Goal: Task Accomplishment & Management: Manage account settings

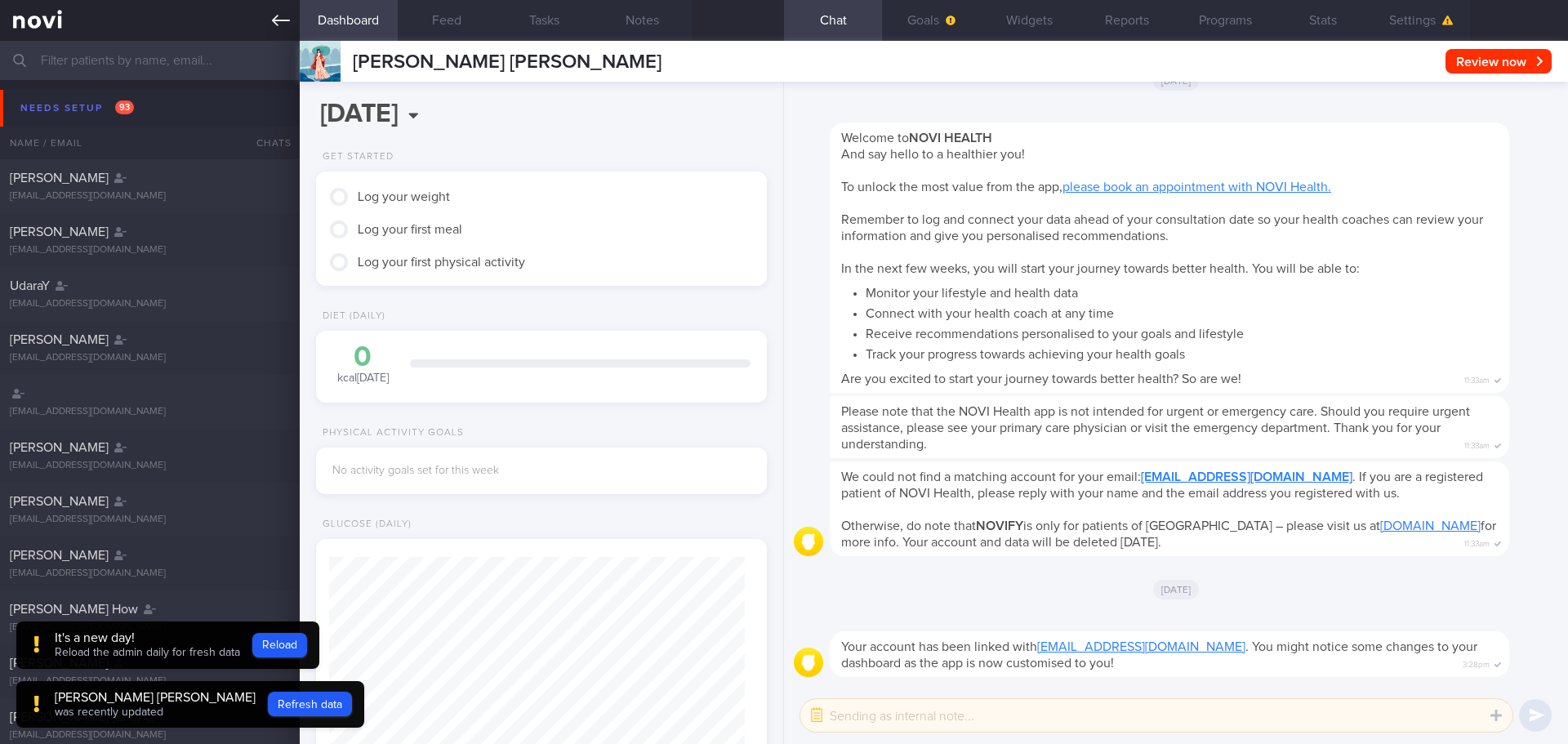
scroll to position [205, 410]
click at [1406, 16] on button "Settings" at bounding box center [1420, 20] width 98 height 41
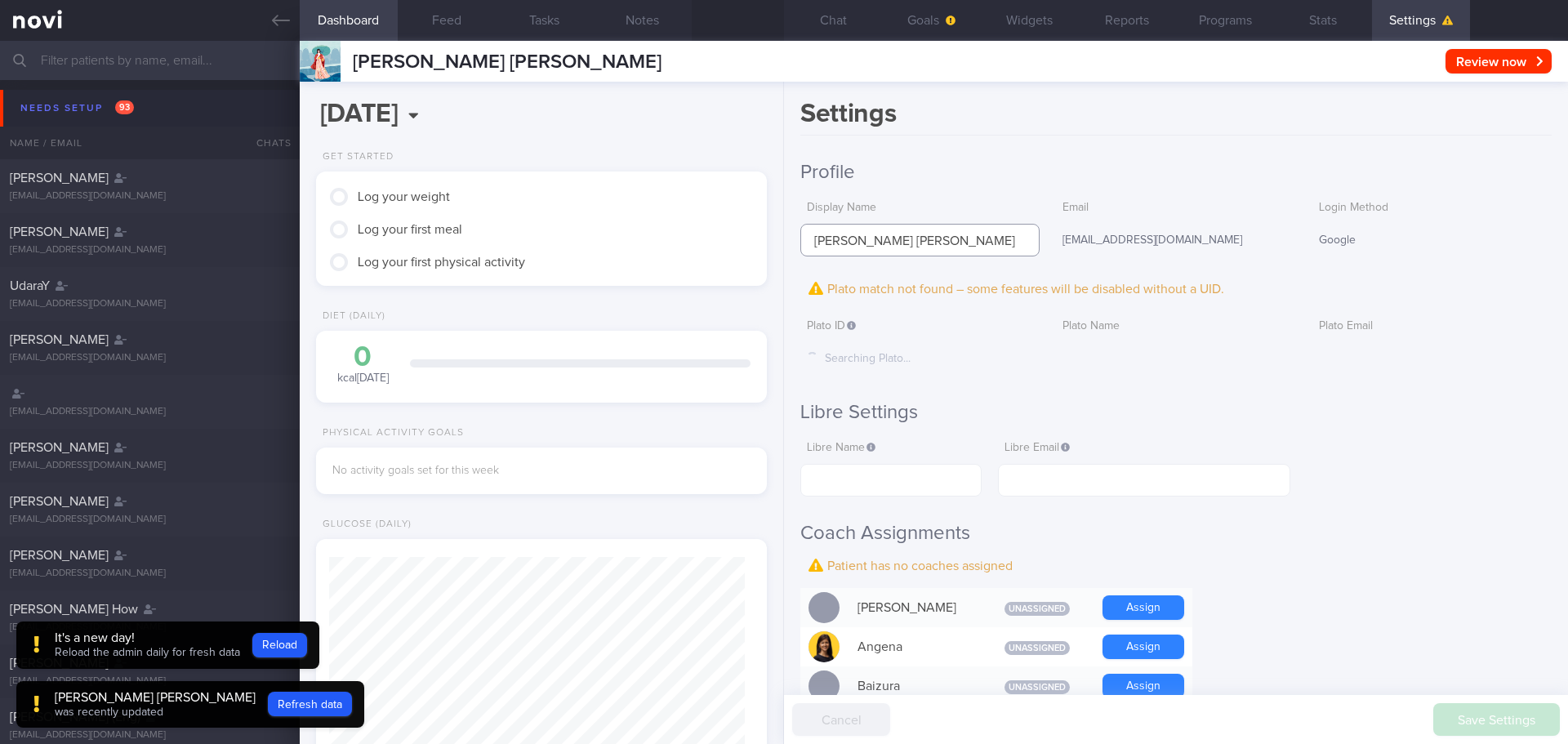
click at [888, 238] on input "[PERSON_NAME] [PERSON_NAME]" at bounding box center [920, 239] width 239 height 33
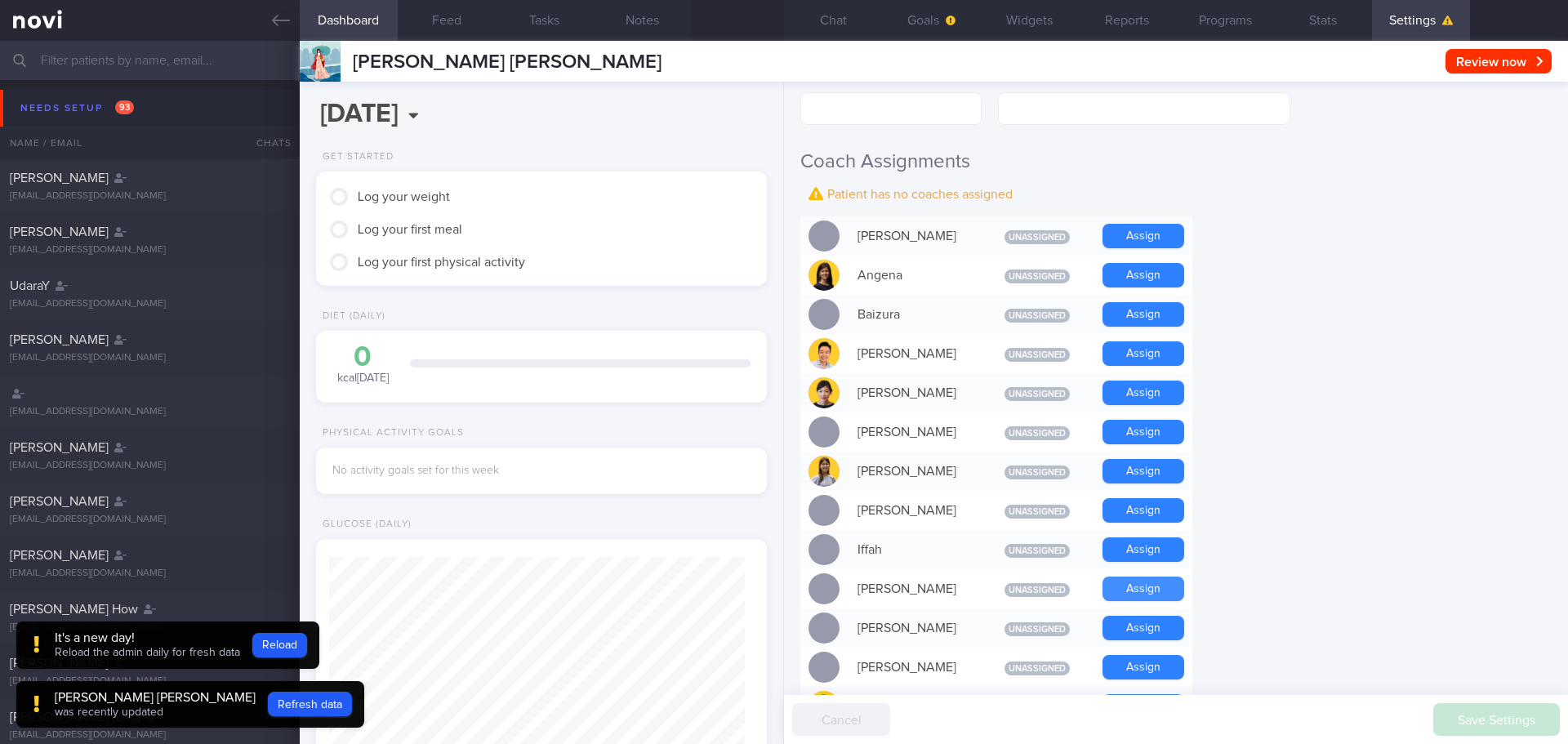
scroll to position [408, 0]
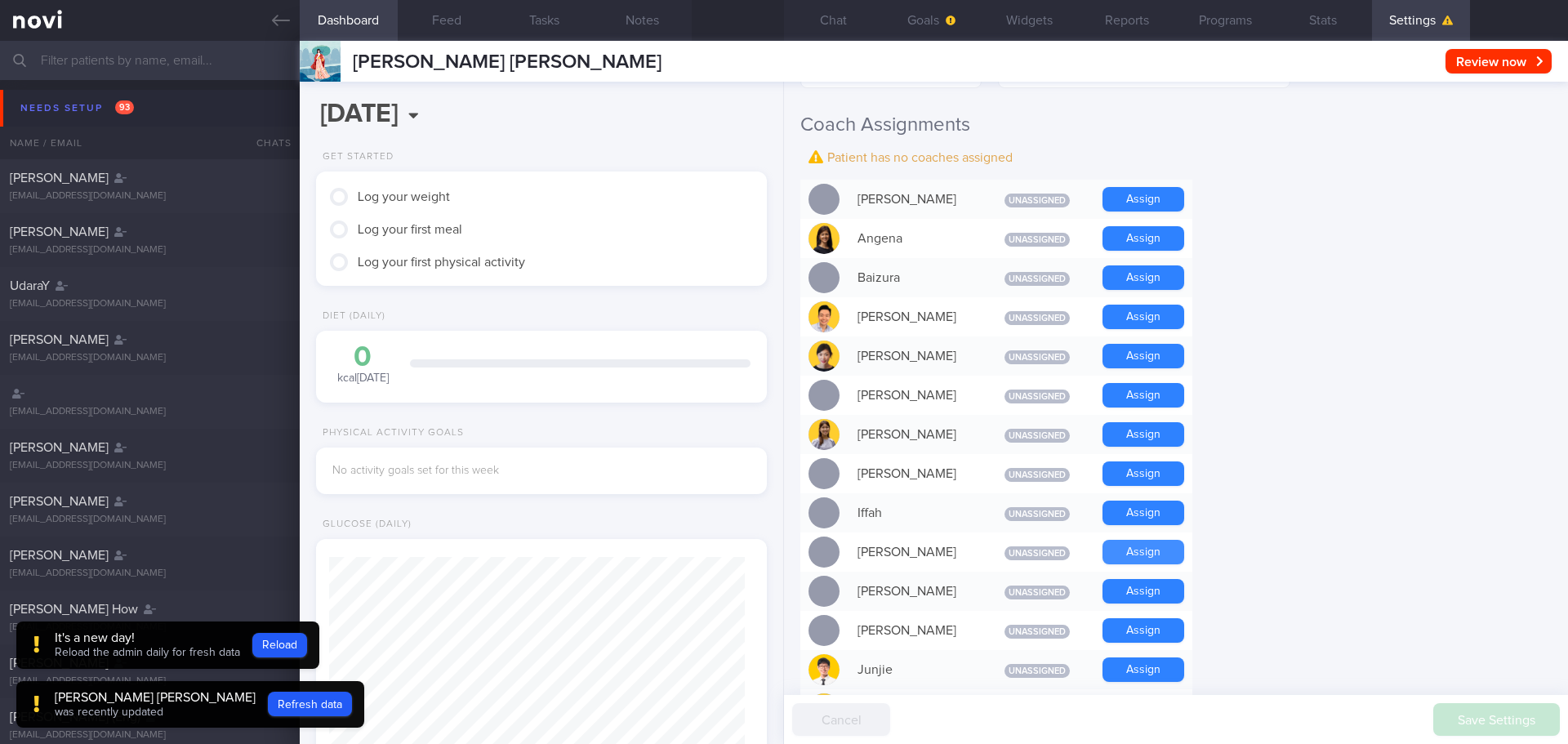
click at [1129, 555] on button "Assign" at bounding box center [1143, 551] width 81 height 25
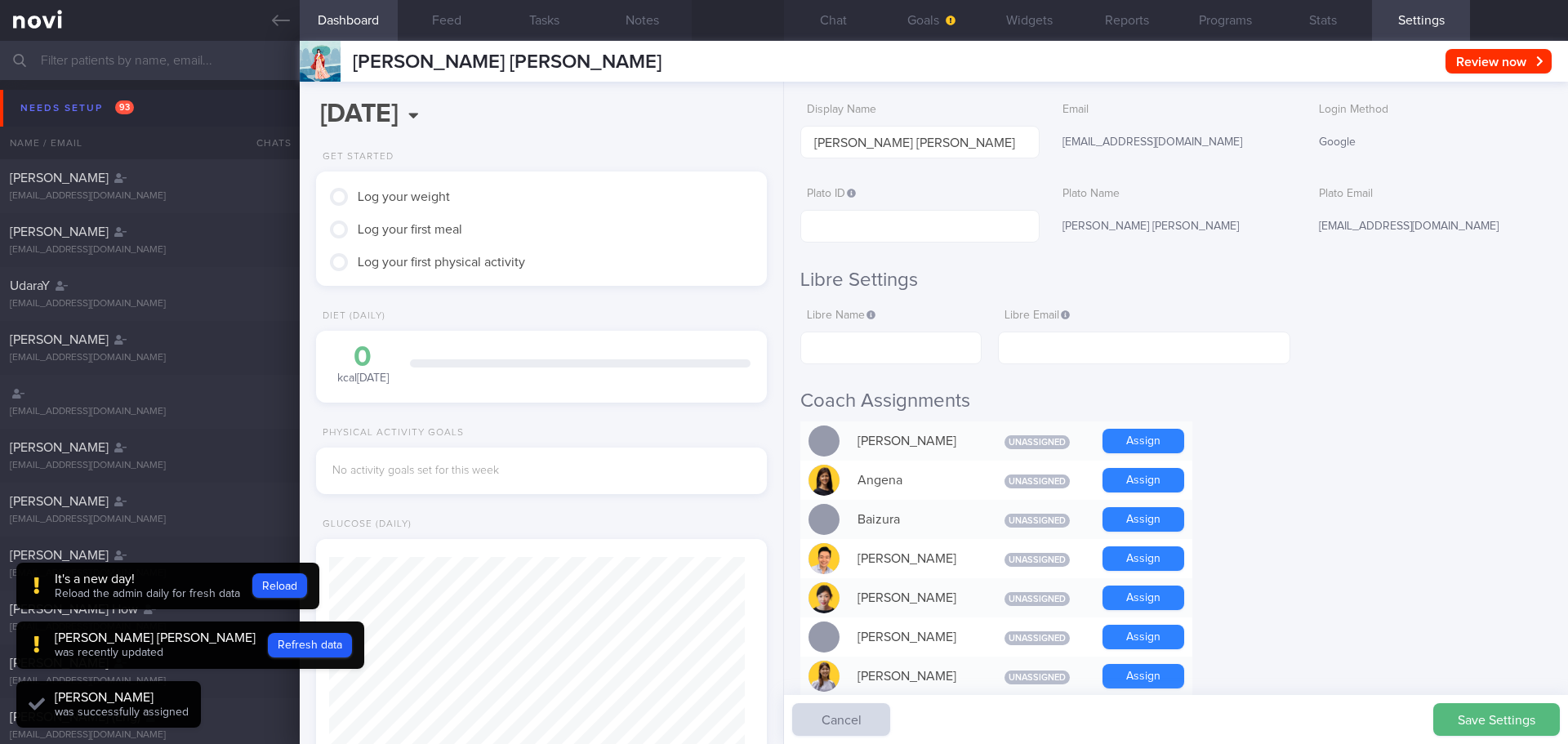
scroll to position [0, 0]
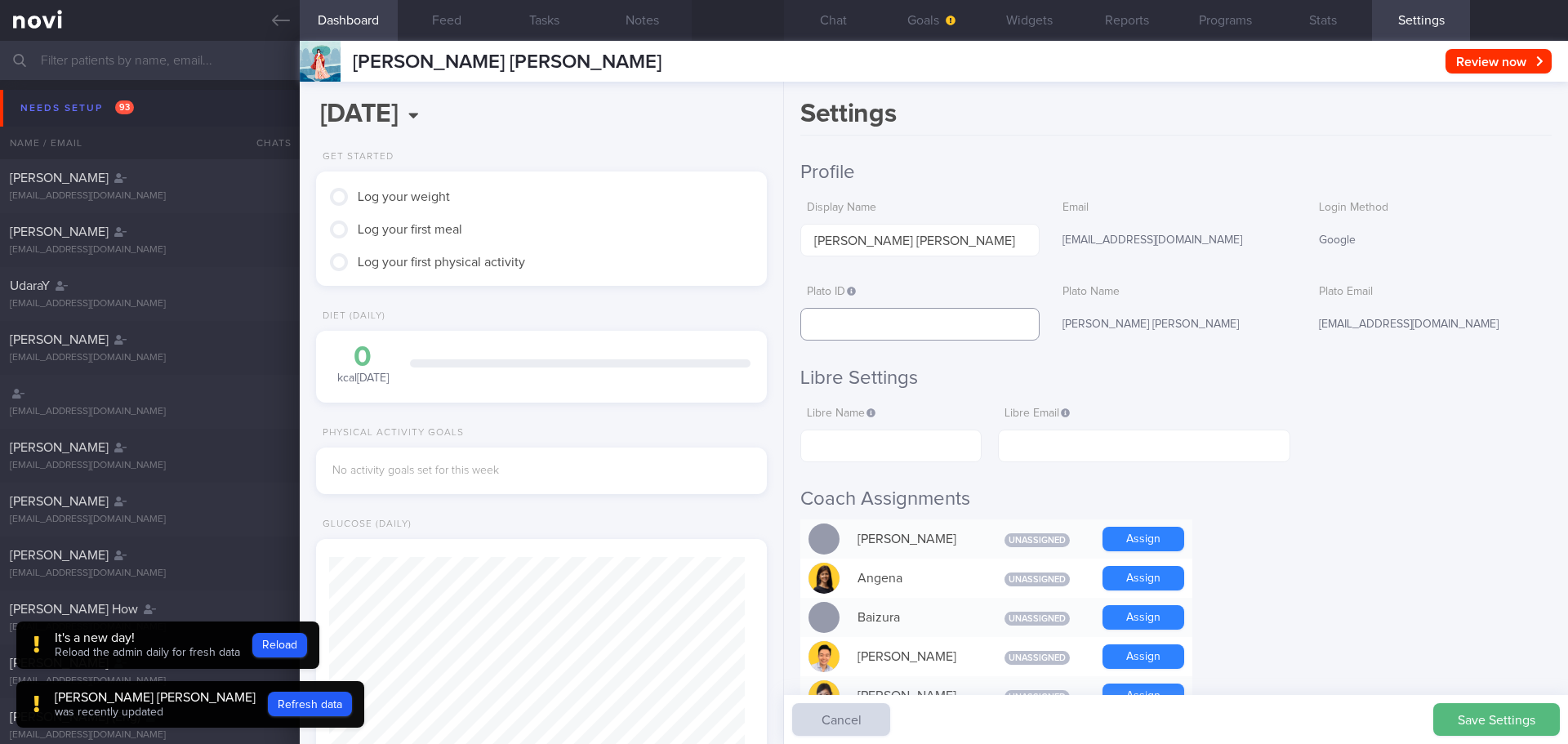
click at [918, 313] on input "text" at bounding box center [920, 324] width 239 height 33
click at [1490, 717] on button "Save Settings" at bounding box center [1496, 719] width 126 height 33
click at [851, 18] on button "Chat" at bounding box center [832, 20] width 98 height 41
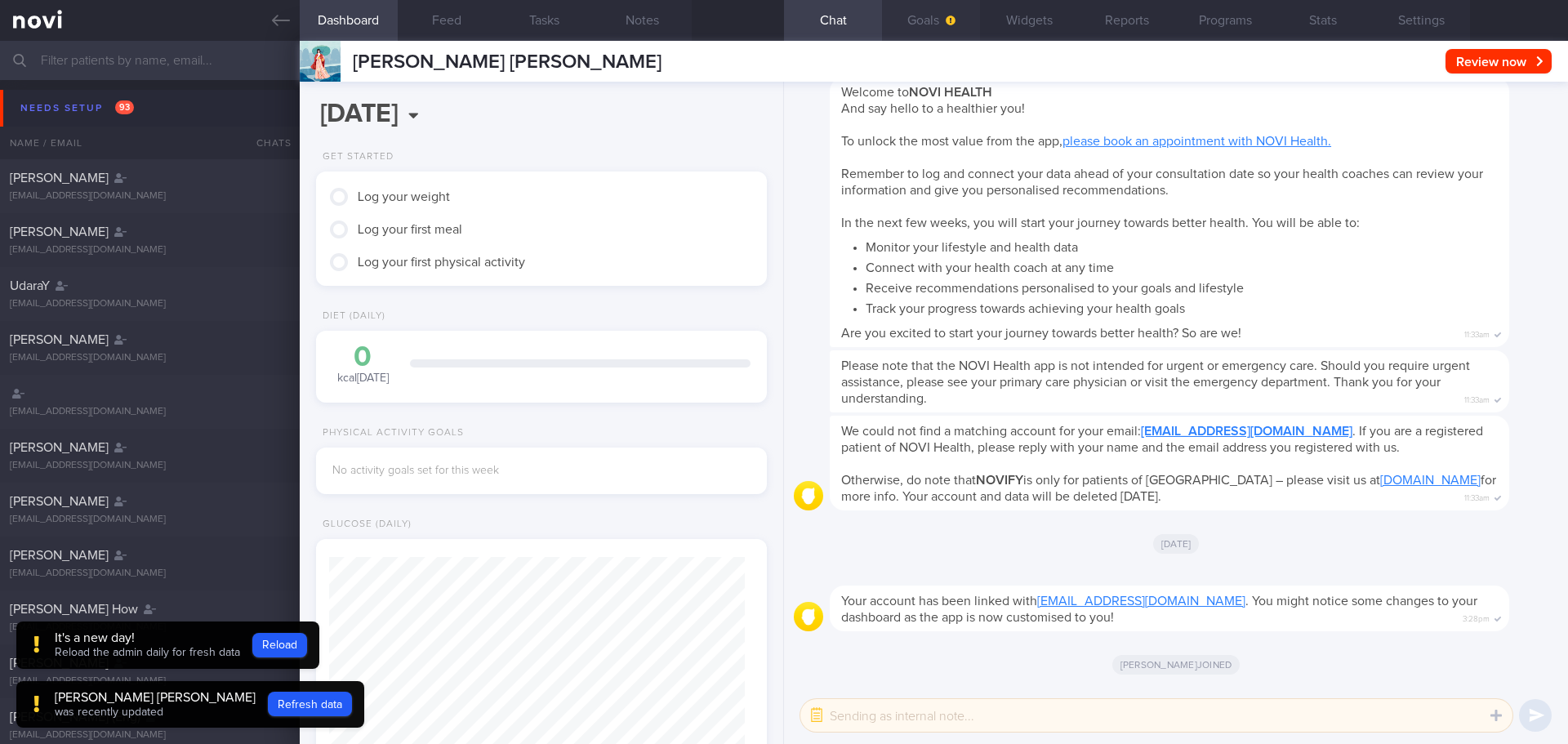
click at [925, 17] on button "Goals" at bounding box center [930, 20] width 98 height 41
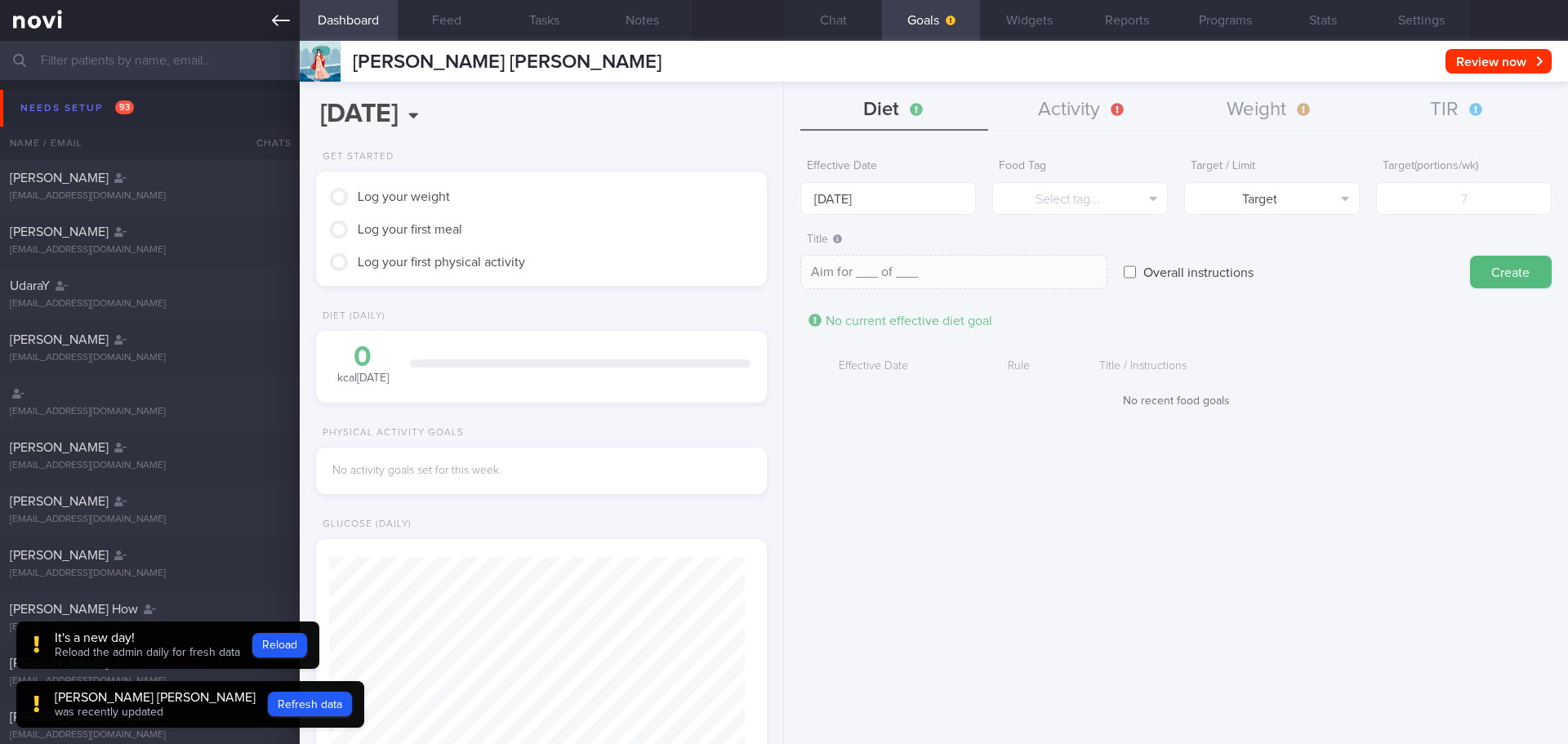
click at [293, 10] on link at bounding box center [150, 20] width 300 height 41
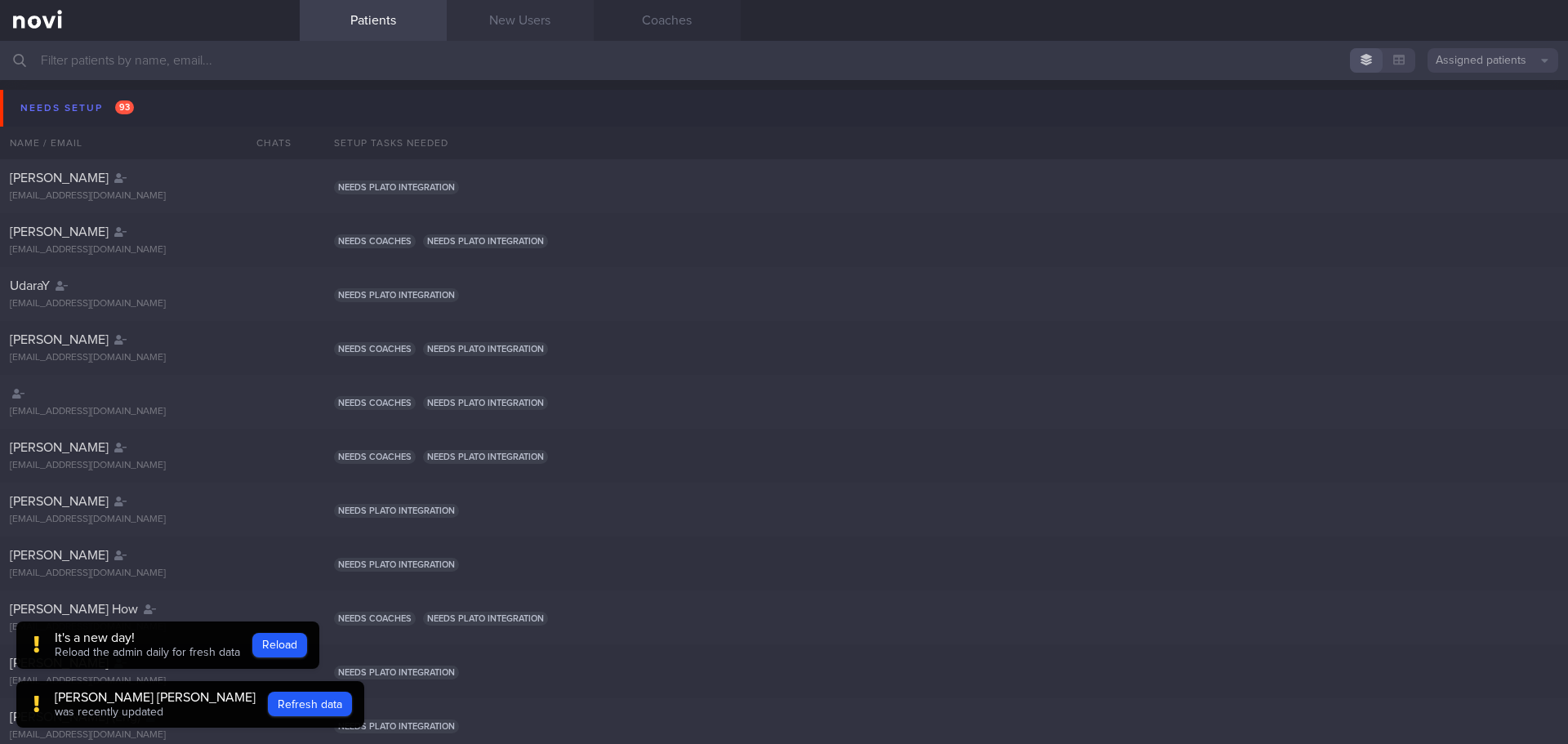
click at [495, 33] on link "New Users" at bounding box center [520, 20] width 147 height 41
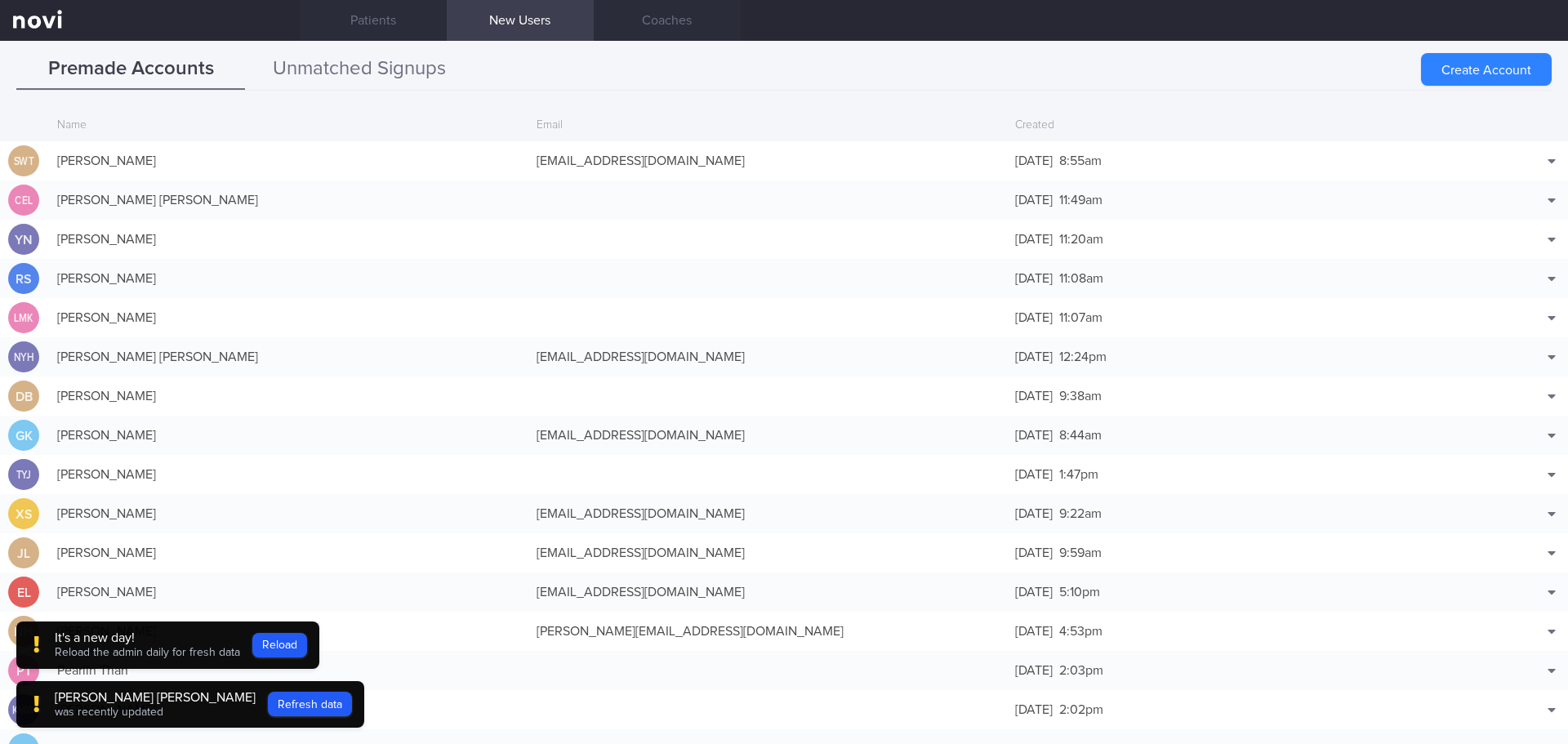
click at [366, 75] on button "Unmatched Signups" at bounding box center [359, 69] width 228 height 41
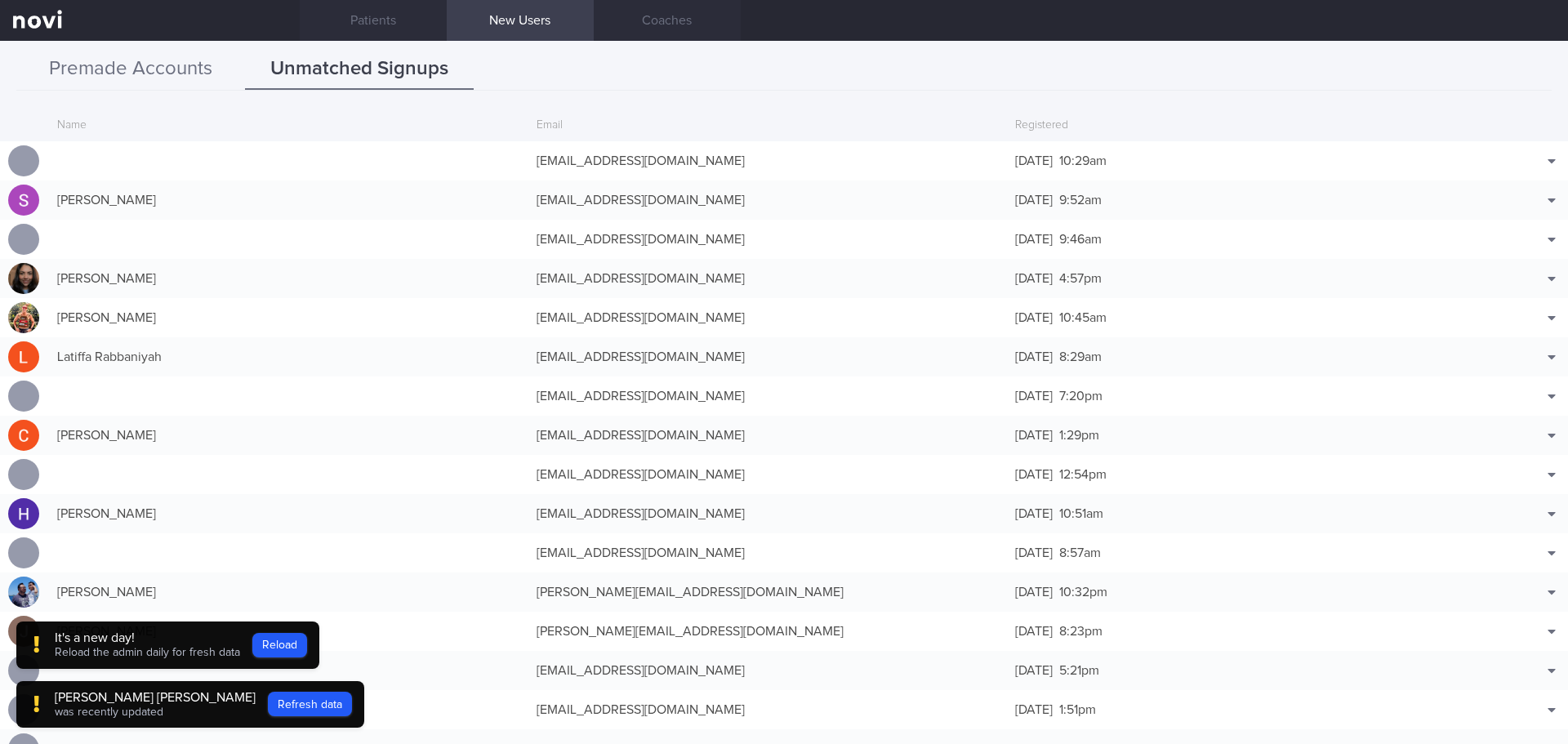
click at [149, 71] on button "Premade Accounts" at bounding box center [130, 69] width 228 height 41
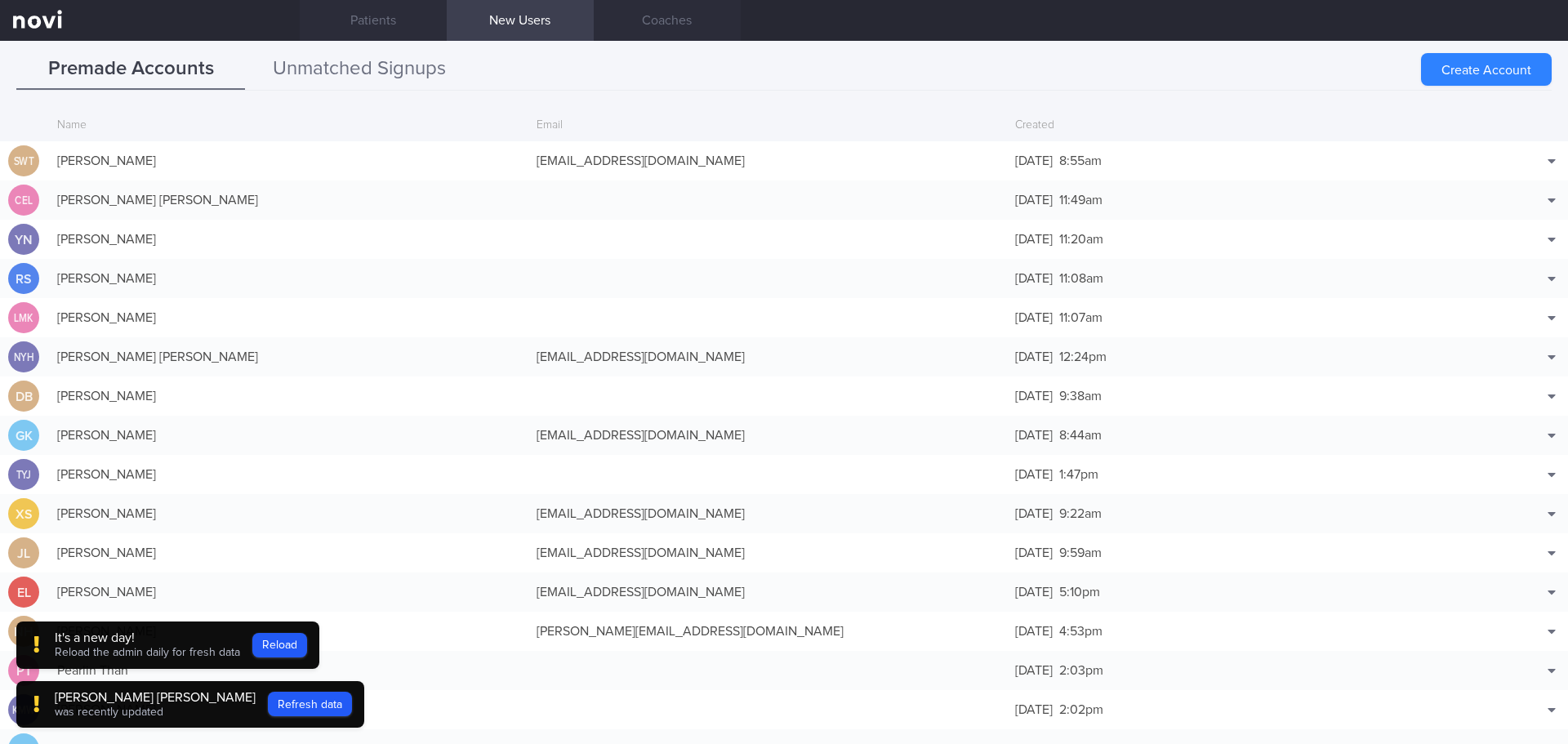
click at [323, 67] on button "Unmatched Signups" at bounding box center [359, 69] width 228 height 41
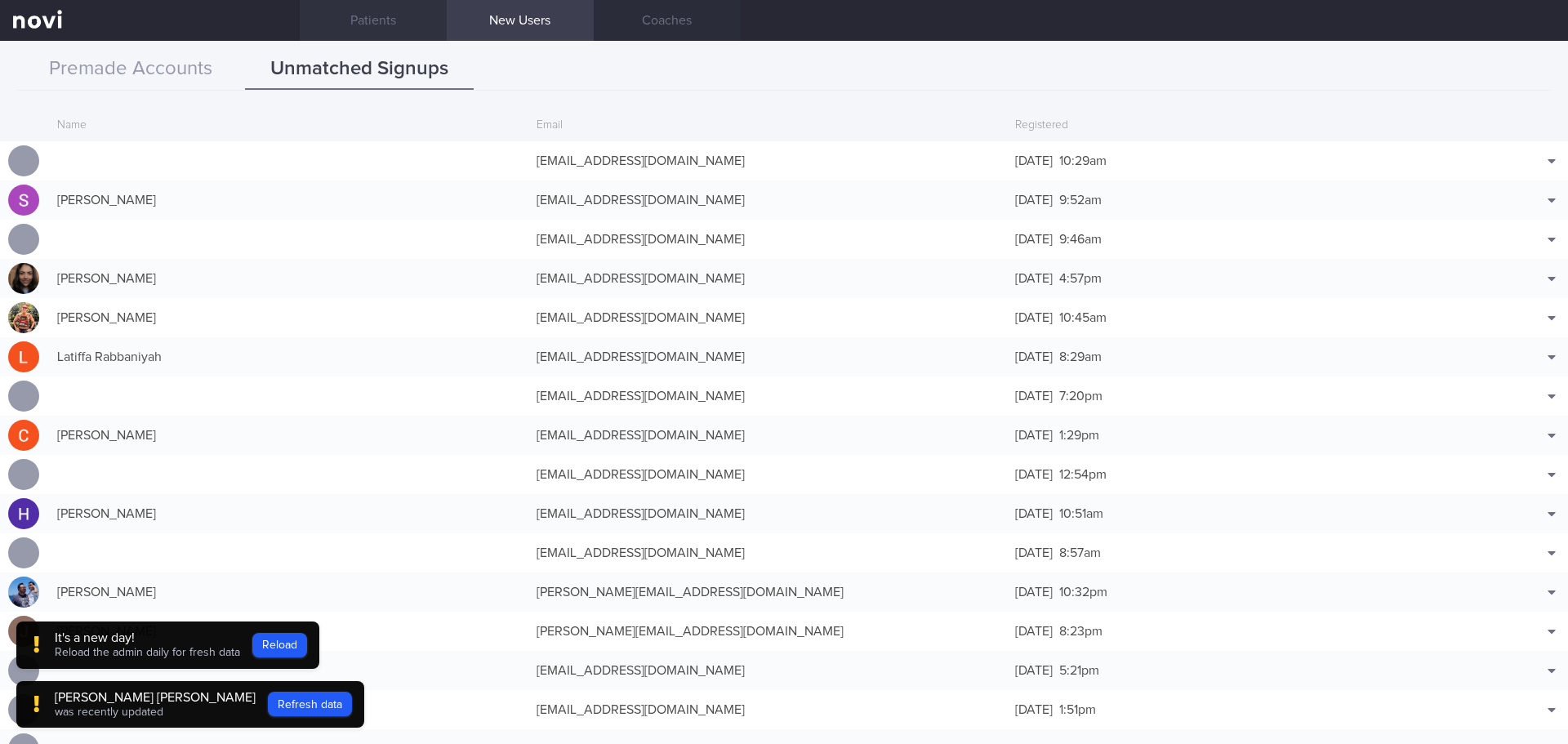
click at [383, 23] on link "Patients" at bounding box center [373, 20] width 147 height 41
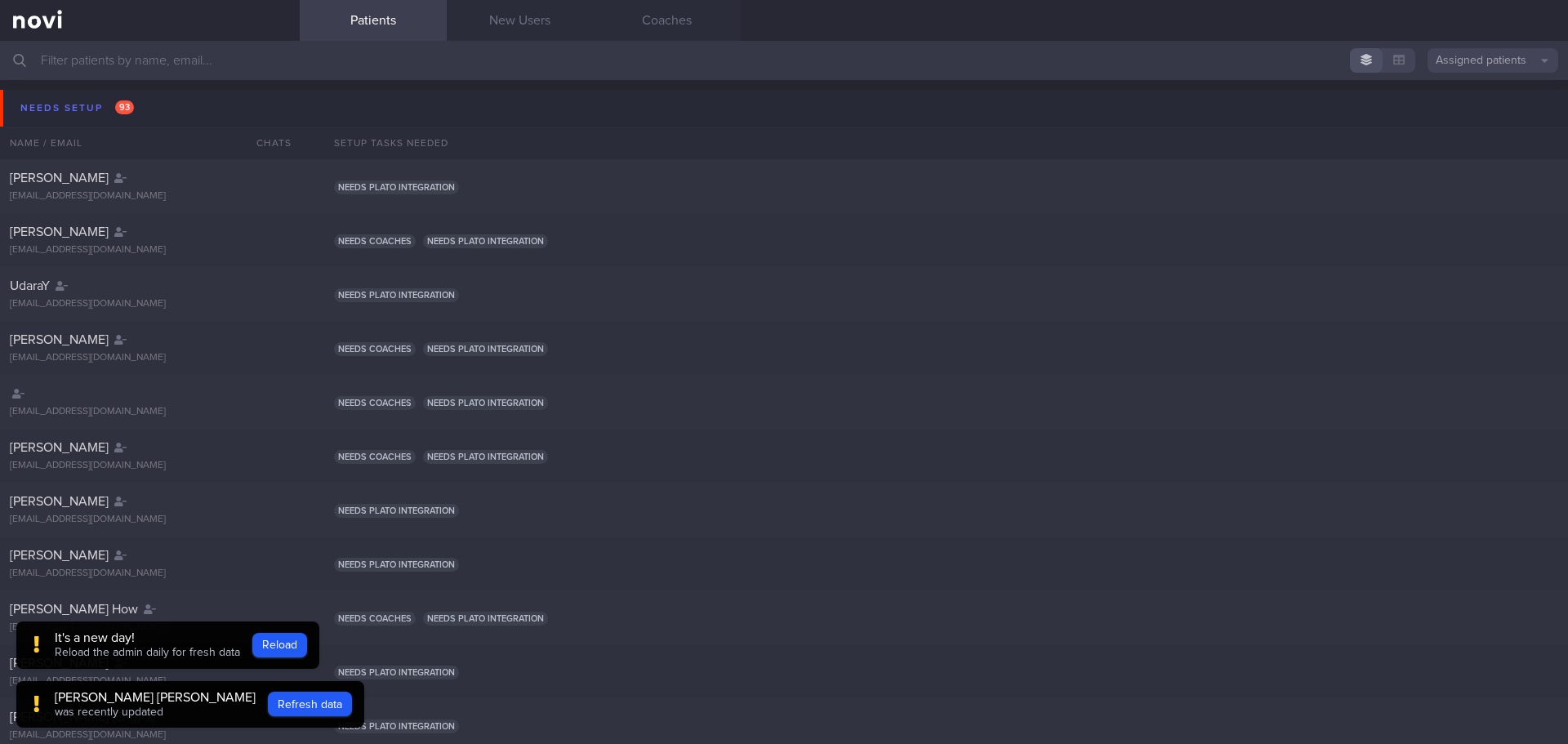
click at [243, 44] on input "text" at bounding box center [784, 60] width 1568 height 39
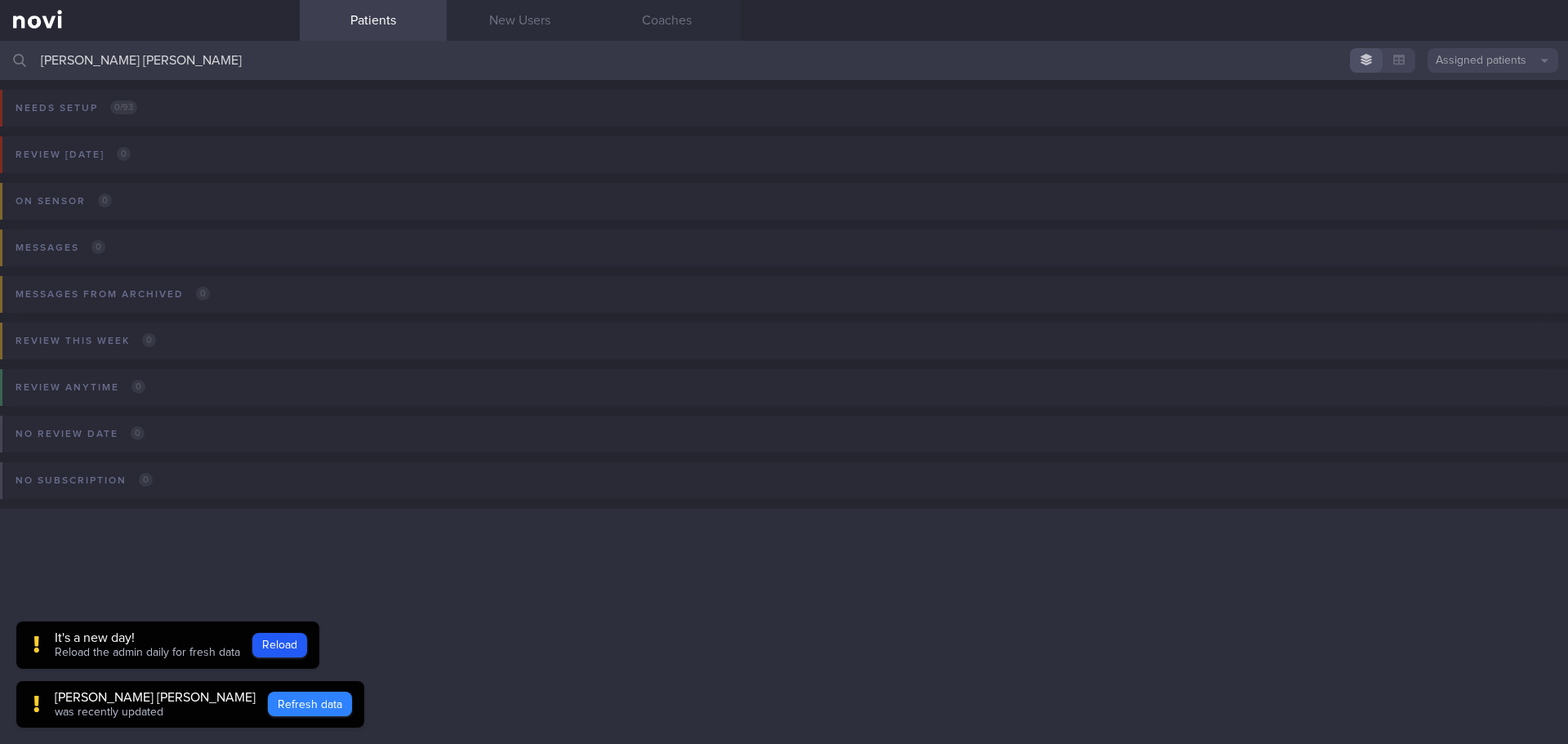
type input "[PERSON_NAME] [PERSON_NAME]"
click at [319, 704] on button "Refresh data" at bounding box center [310, 703] width 84 height 25
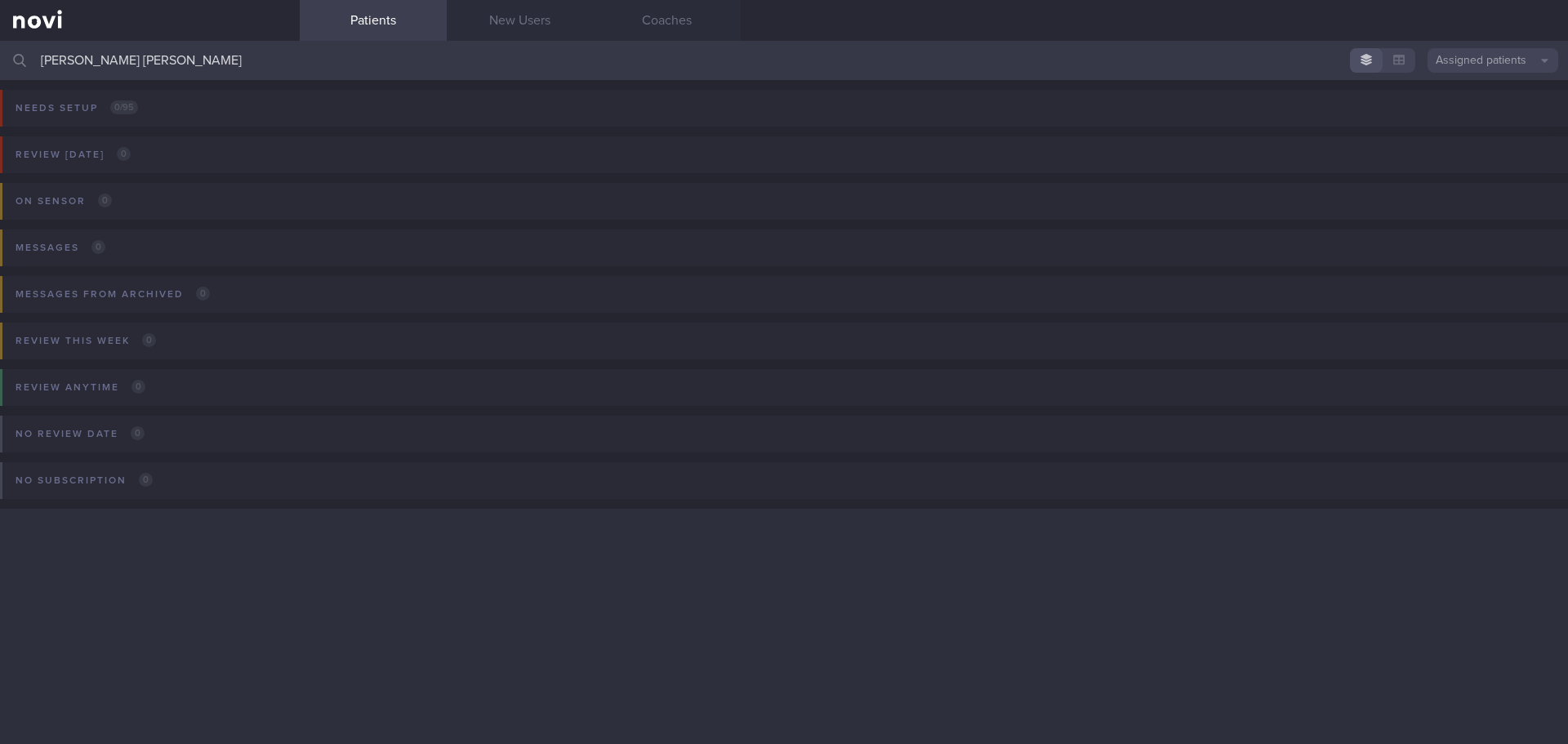
click at [342, 58] on input "[PERSON_NAME] [PERSON_NAME]" at bounding box center [784, 60] width 1568 height 39
click at [352, 73] on input "[PERSON_NAME] [PERSON_NAME]" at bounding box center [784, 60] width 1568 height 39
